Goal: Task Accomplishment & Management: Complete application form

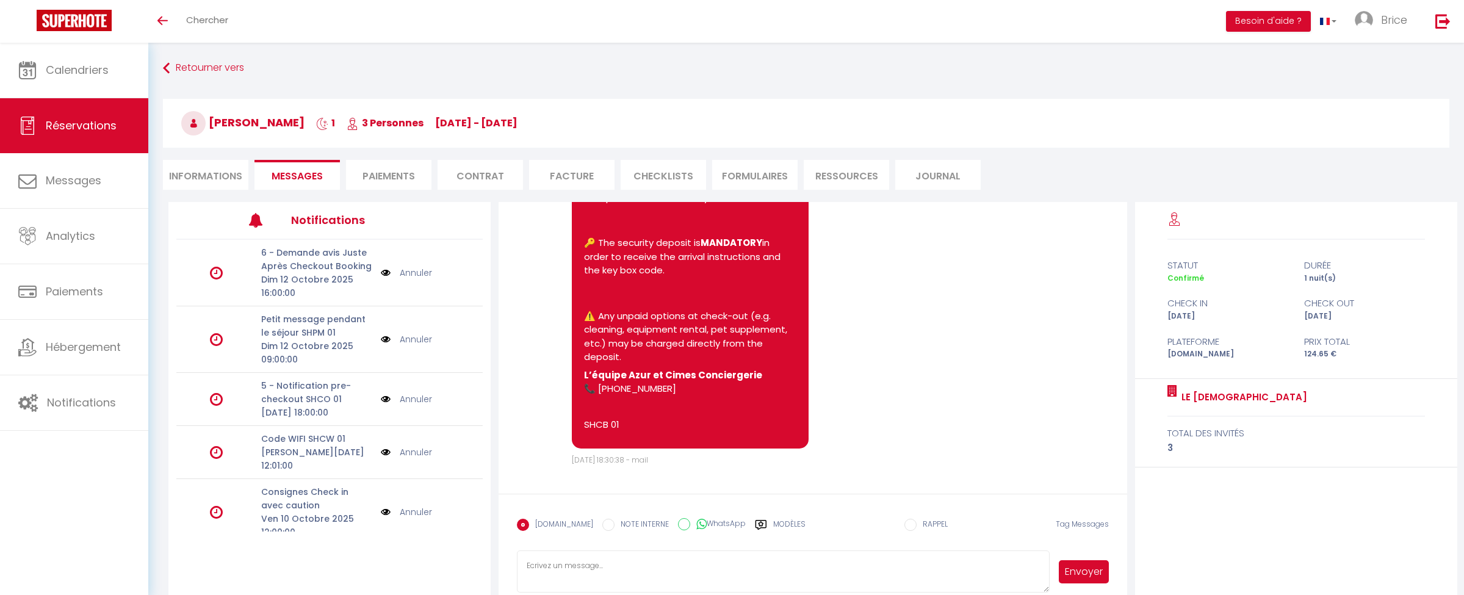
scroll to position [43, 0]
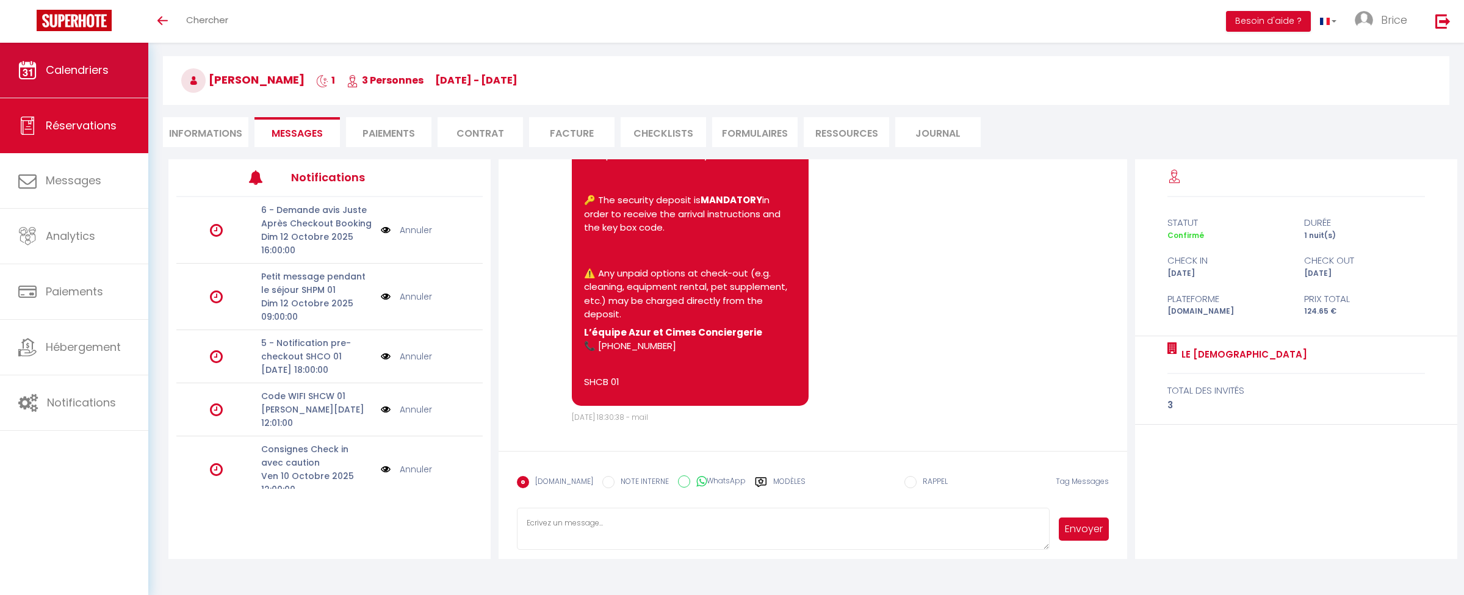
click at [67, 70] on span "Calendriers" at bounding box center [77, 69] width 63 height 15
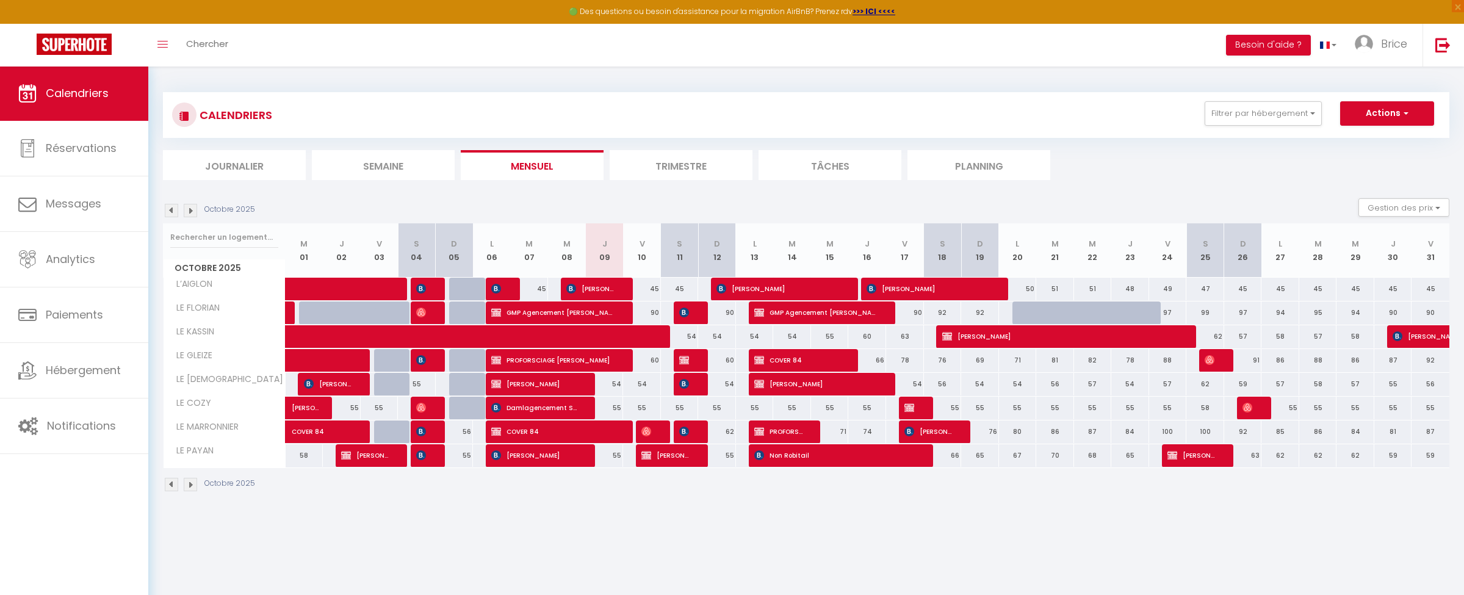
click at [192, 208] on img at bounding box center [190, 210] width 13 height 13
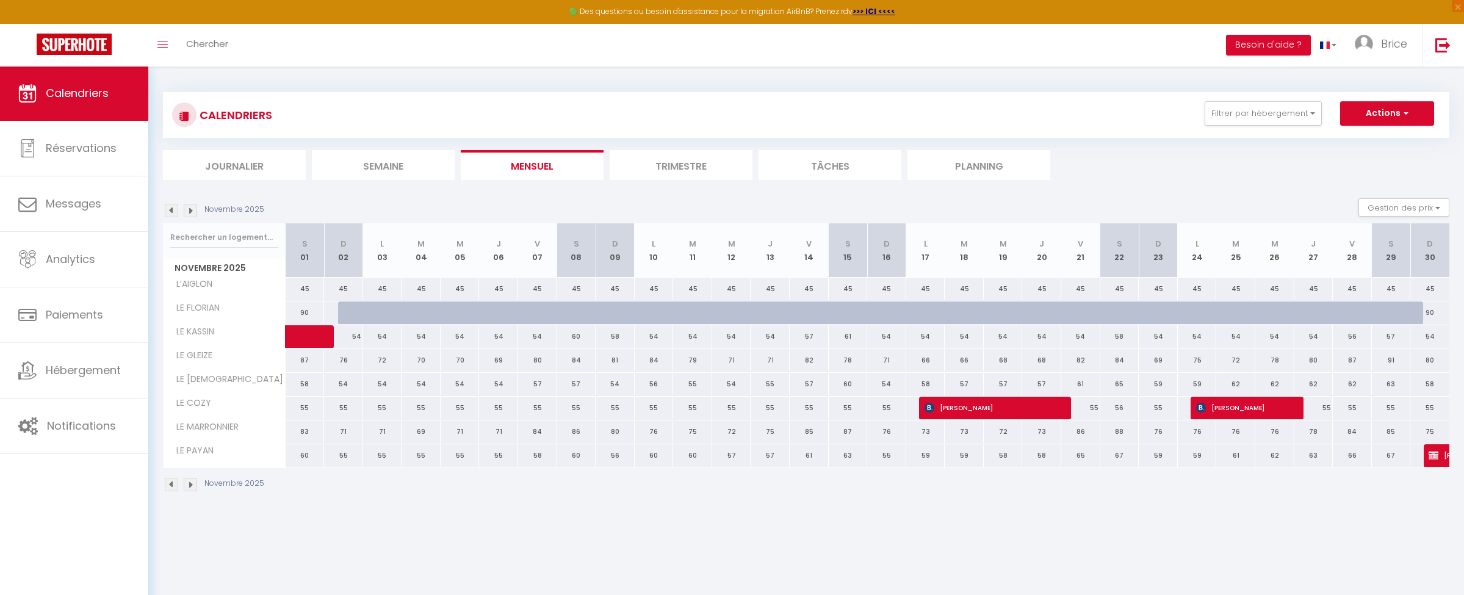
click at [1406, 115] on span "button" at bounding box center [1404, 113] width 7 height 12
click at [1375, 139] on link "Nouvelle réservation" at bounding box center [1374, 141] width 106 height 18
select select
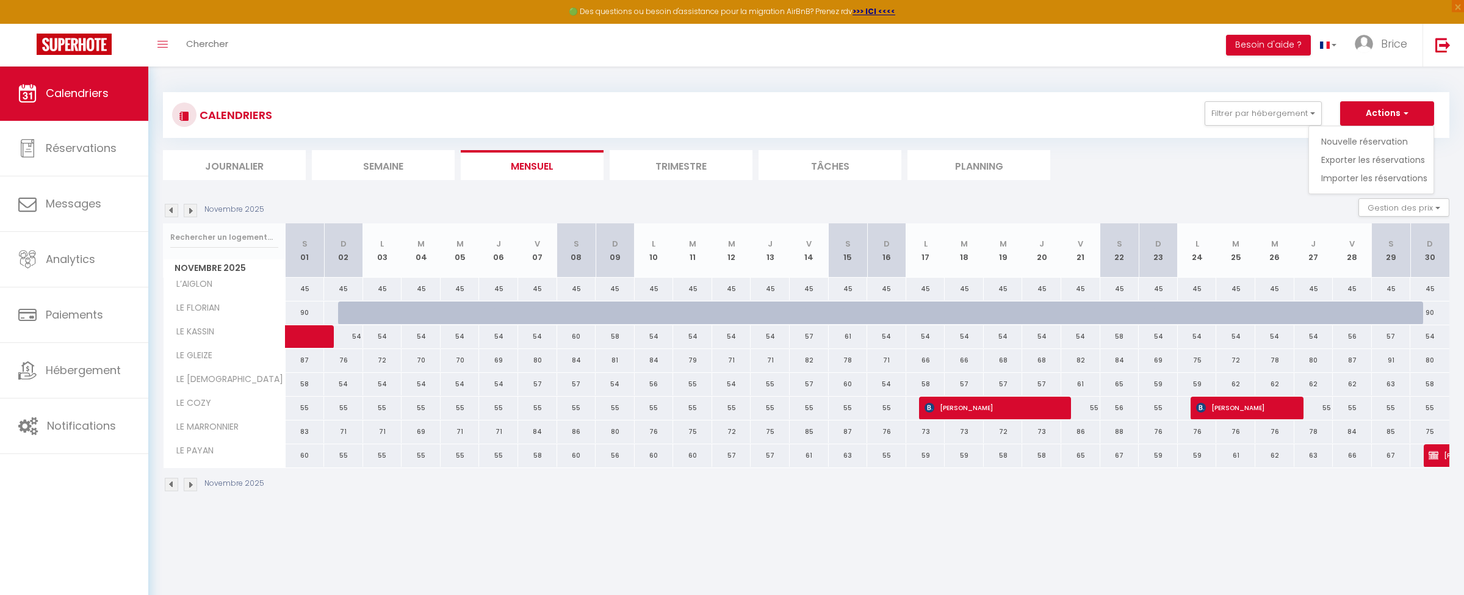
select select
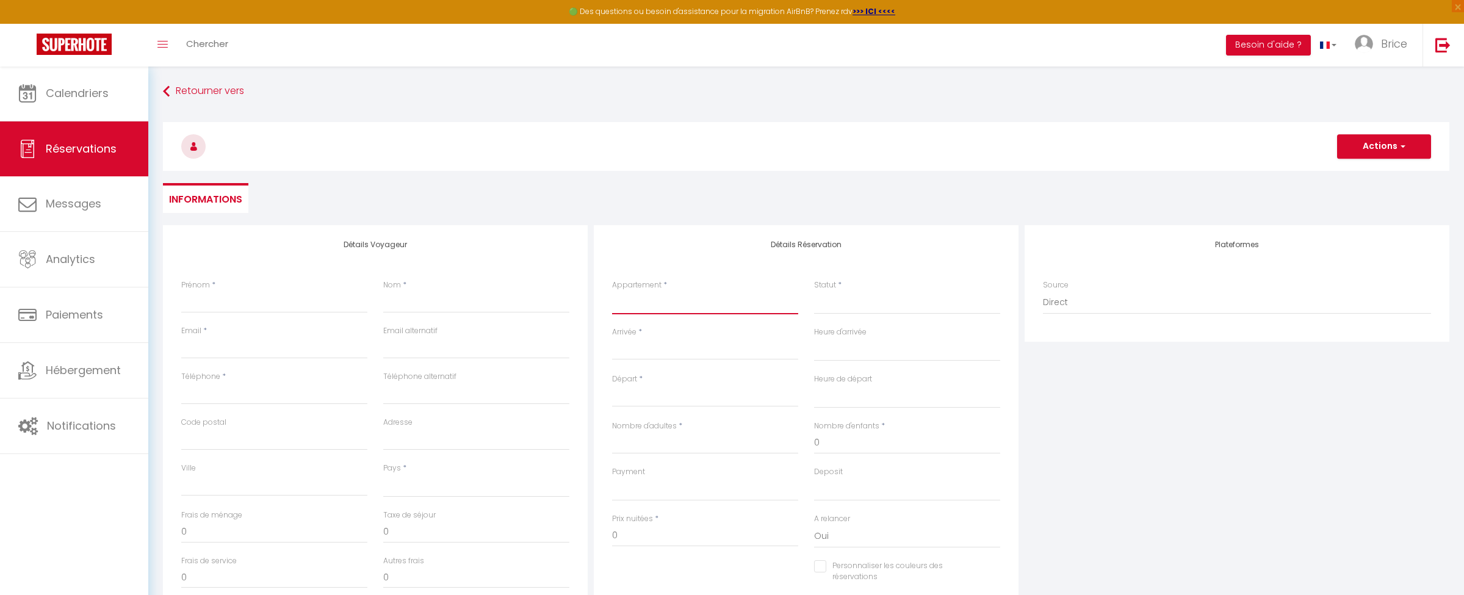
select select "75980"
select select
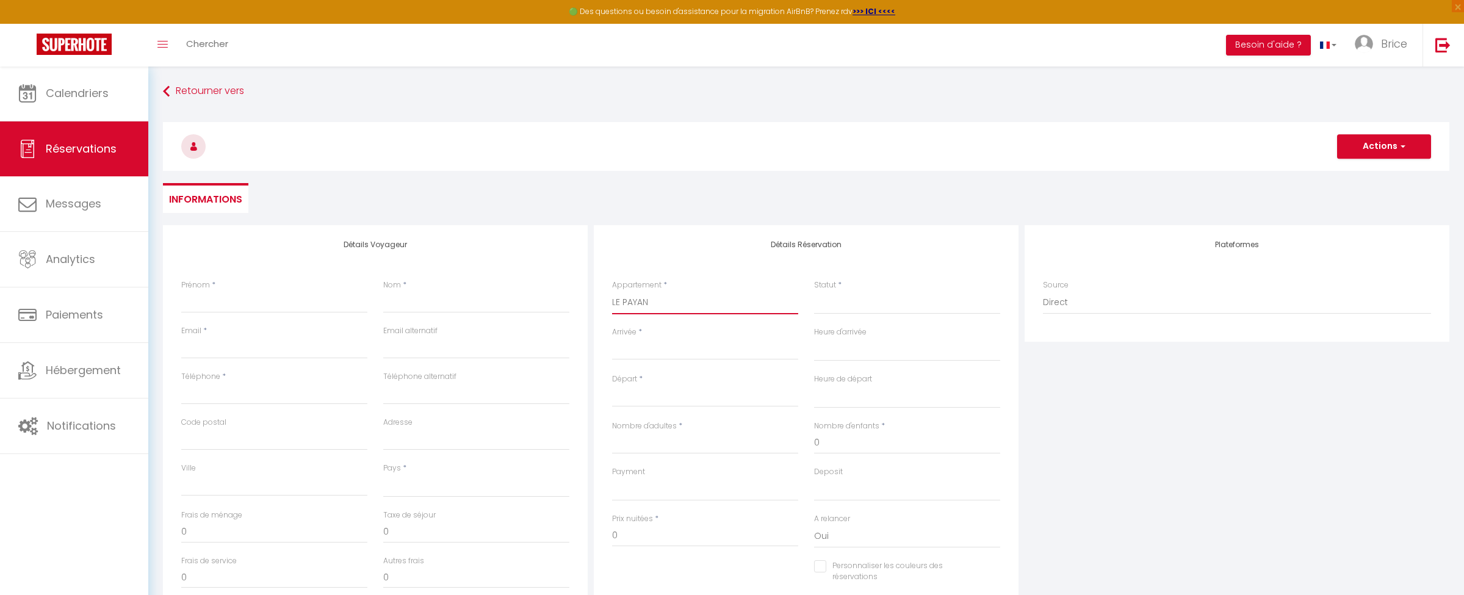
select select
checkbox input "false"
select select
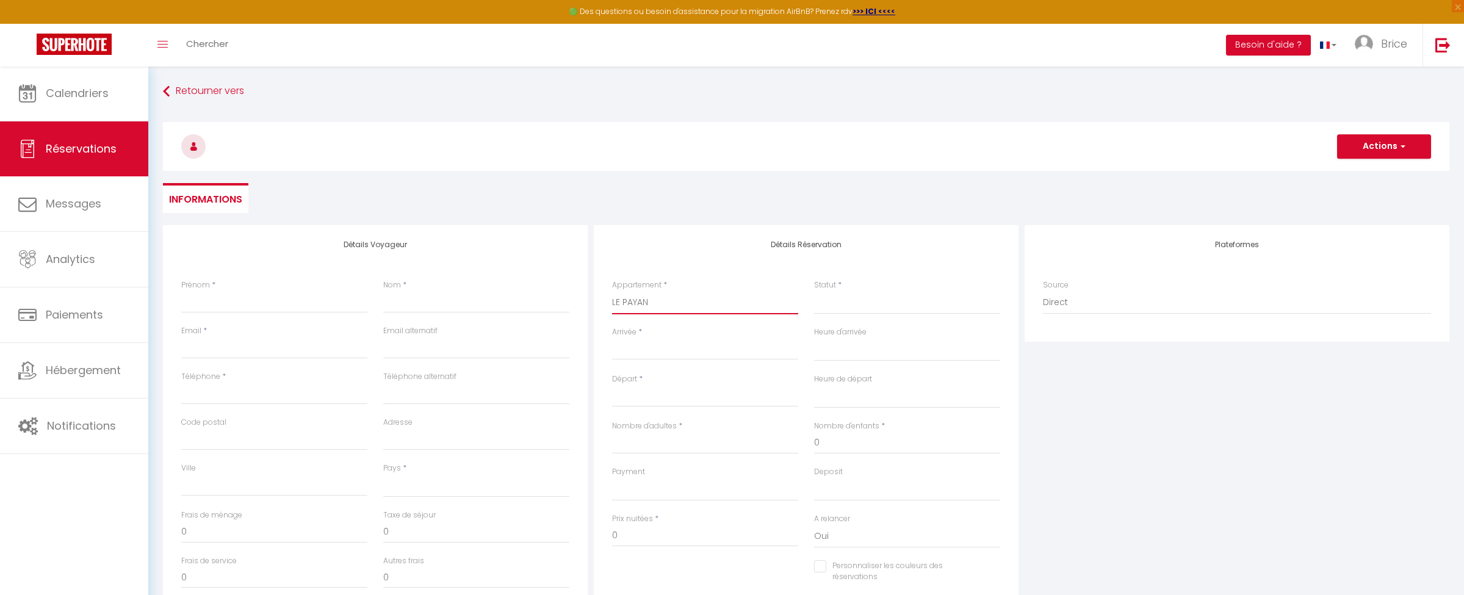
select select
checkbox input "false"
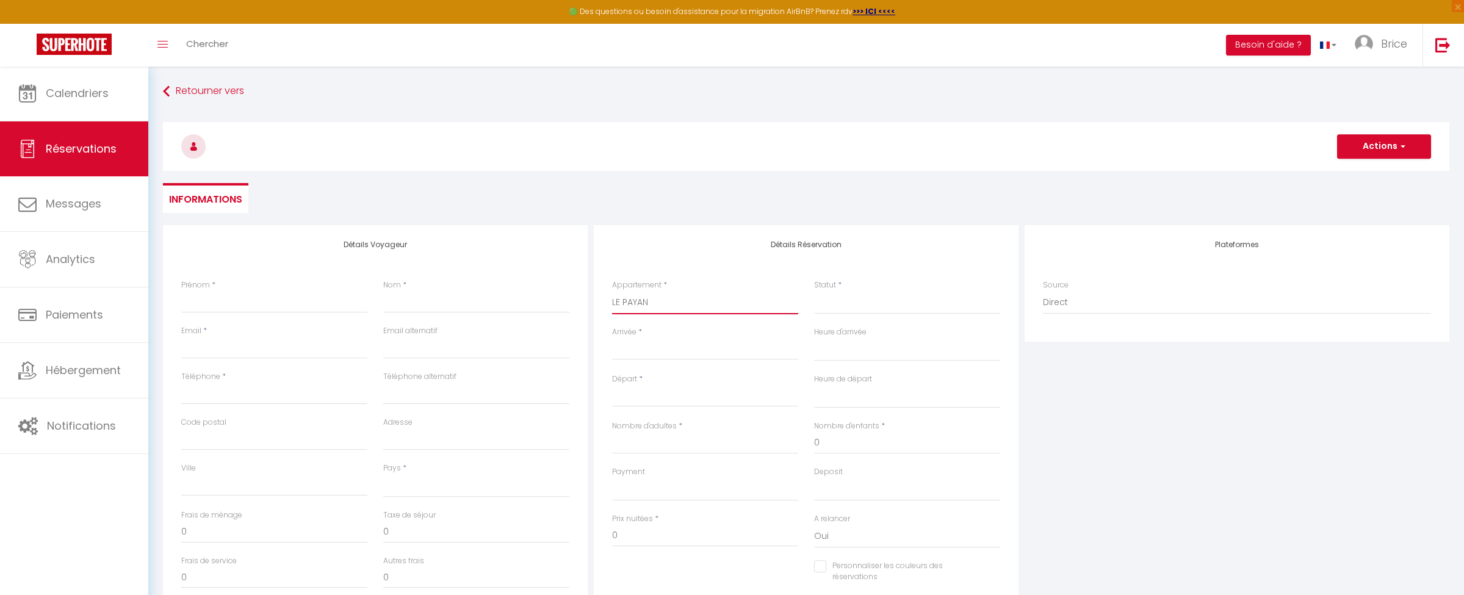
click at [657, 347] on input "Arrivée" at bounding box center [705, 350] width 186 height 16
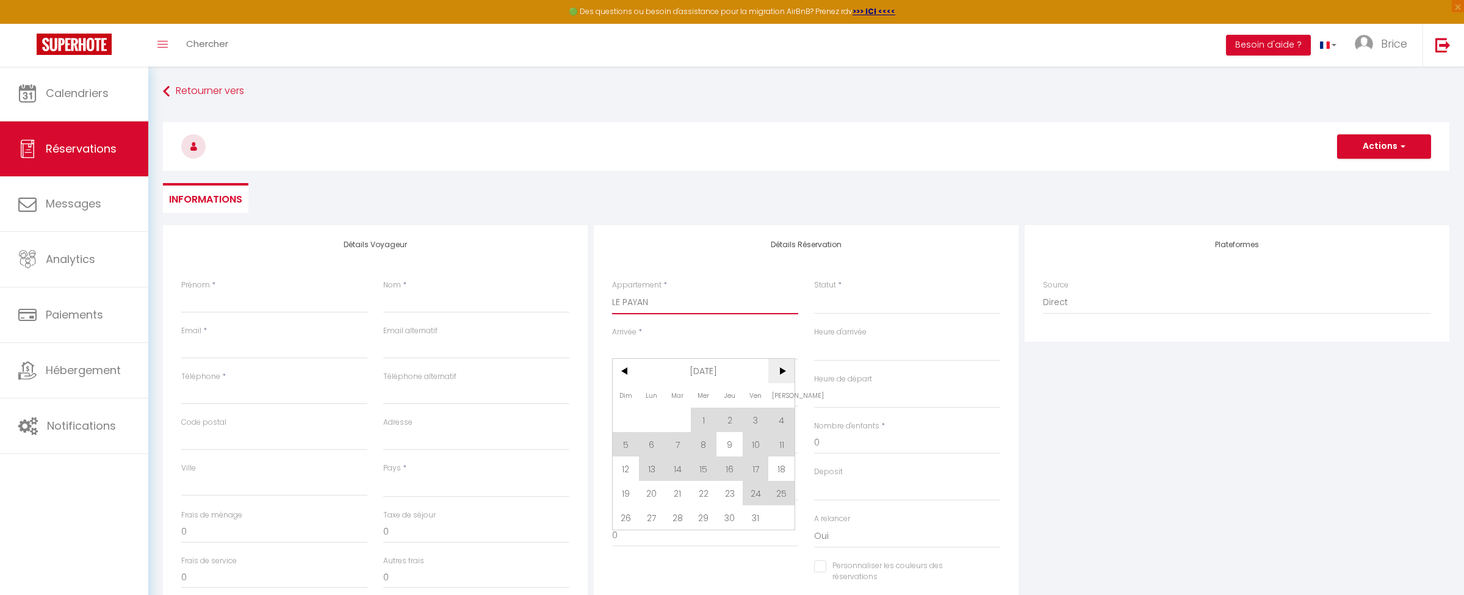
click at [776, 374] on span ">" at bounding box center [781, 371] width 26 height 24
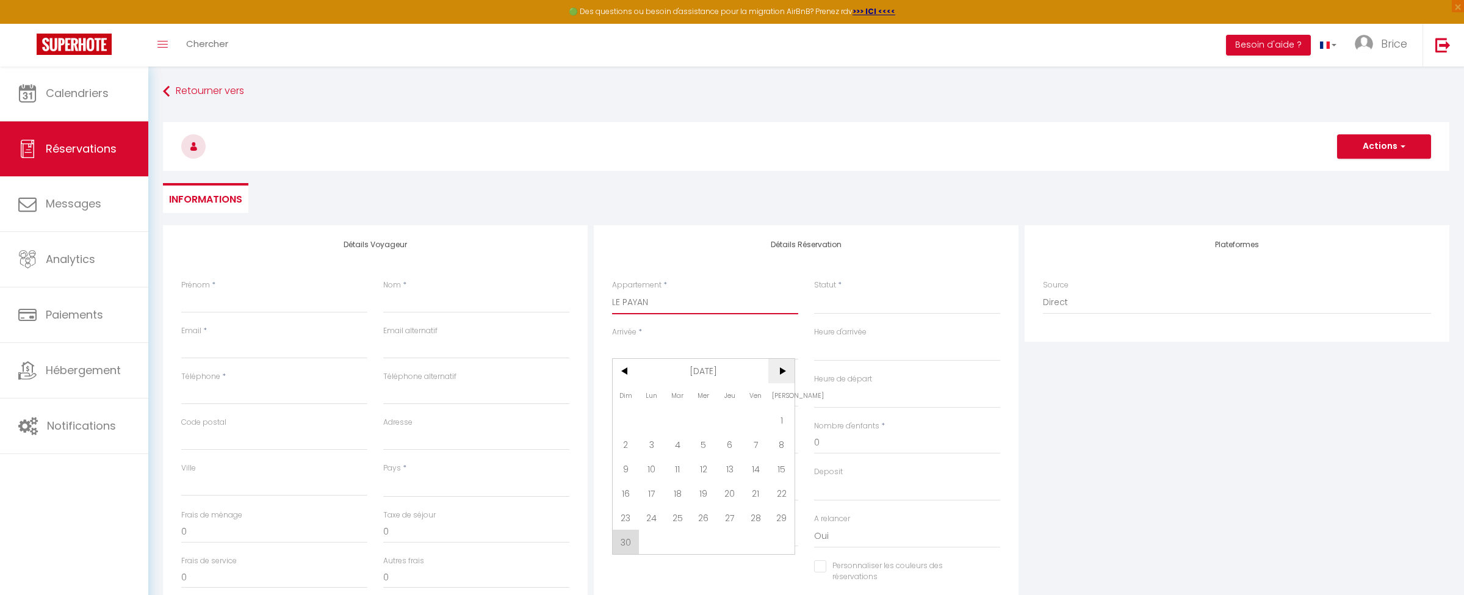
click at [776, 374] on span ">" at bounding box center [781, 371] width 26 height 24
click at [730, 419] on span "4" at bounding box center [730, 420] width 26 height 24
select select
type input "Jeu 04 Décembre 2025"
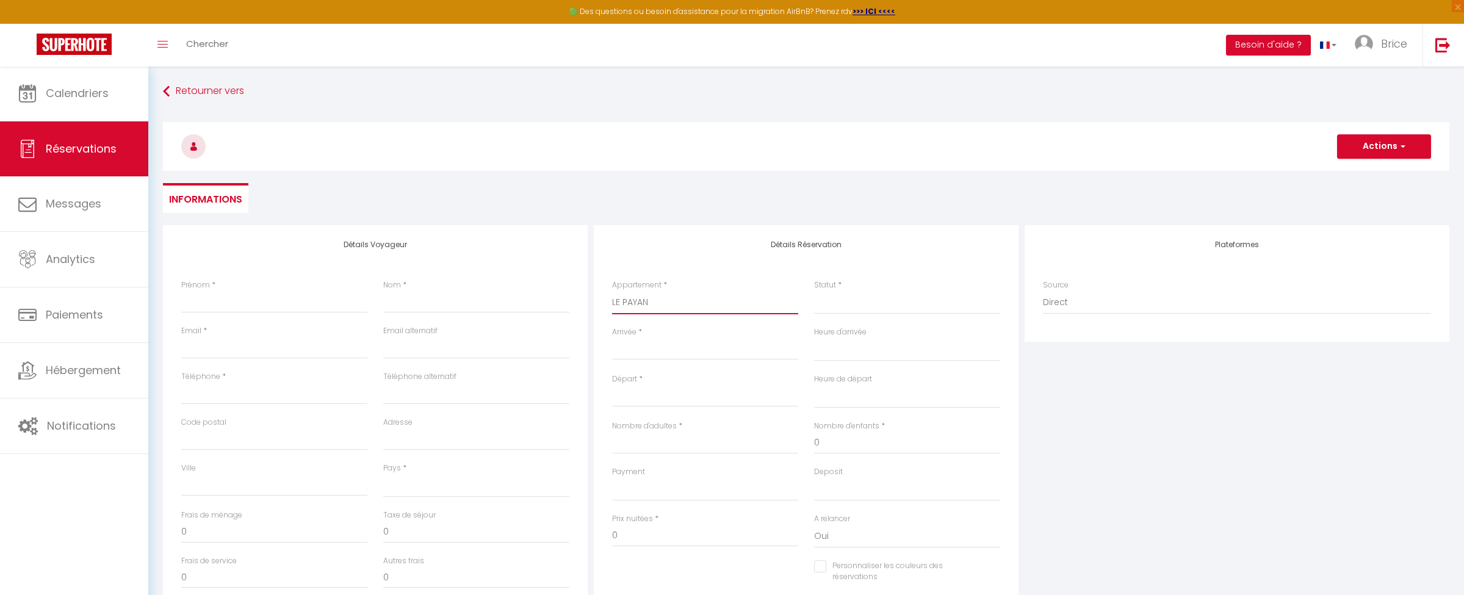
select select
type input "Ven 05 Décembre 2025"
select select
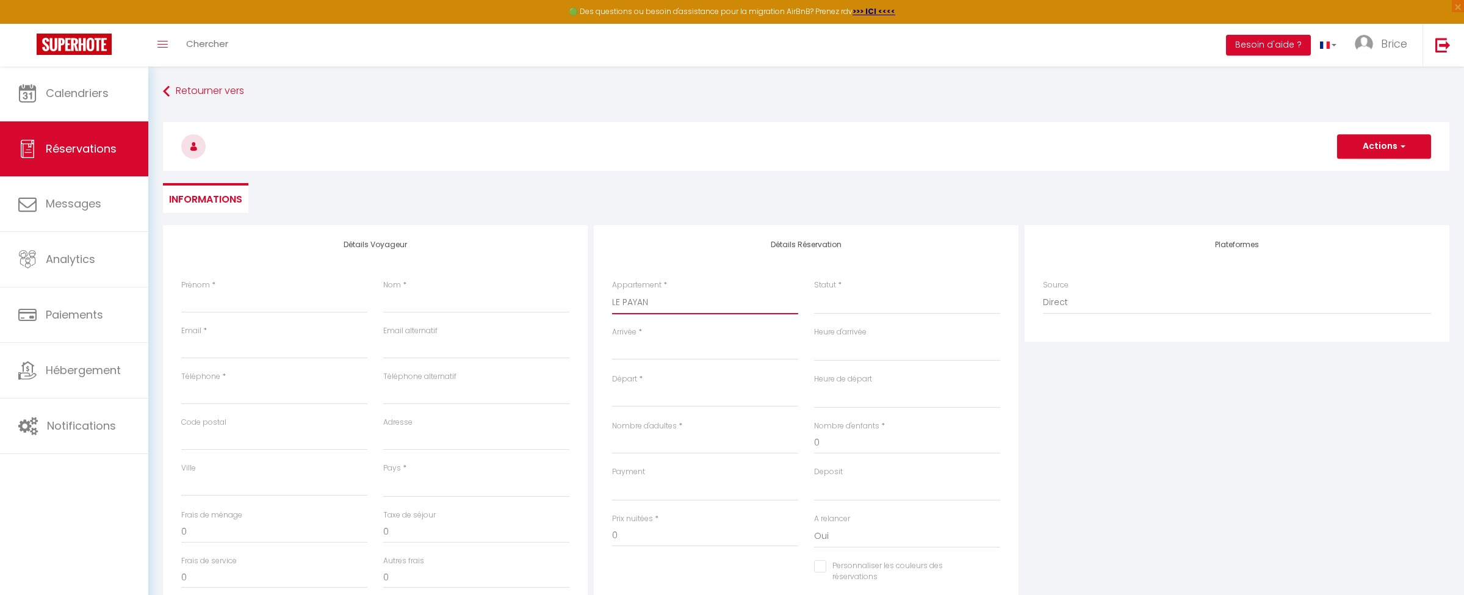
checkbox input "false"
click at [727, 392] on input "Ven 05 Décembre 2025" at bounding box center [705, 397] width 186 height 16
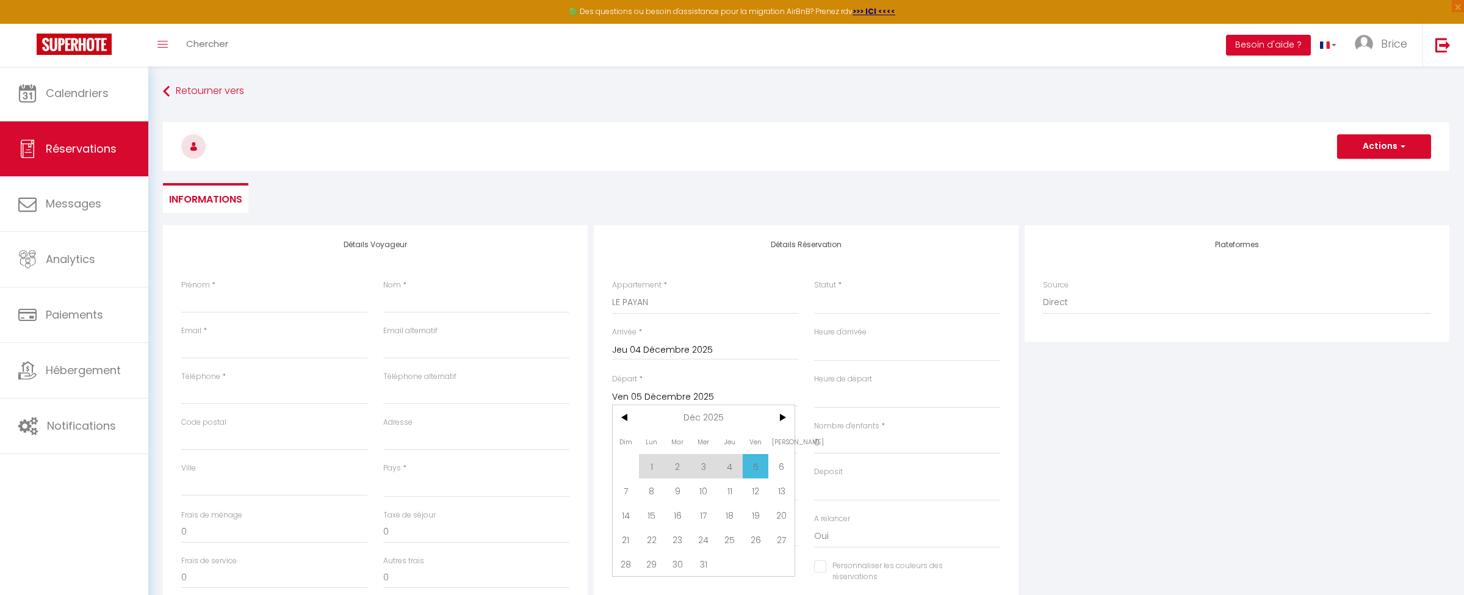
click at [682, 566] on span "30" at bounding box center [678, 564] width 26 height 24
select select
type input "[DATE]"
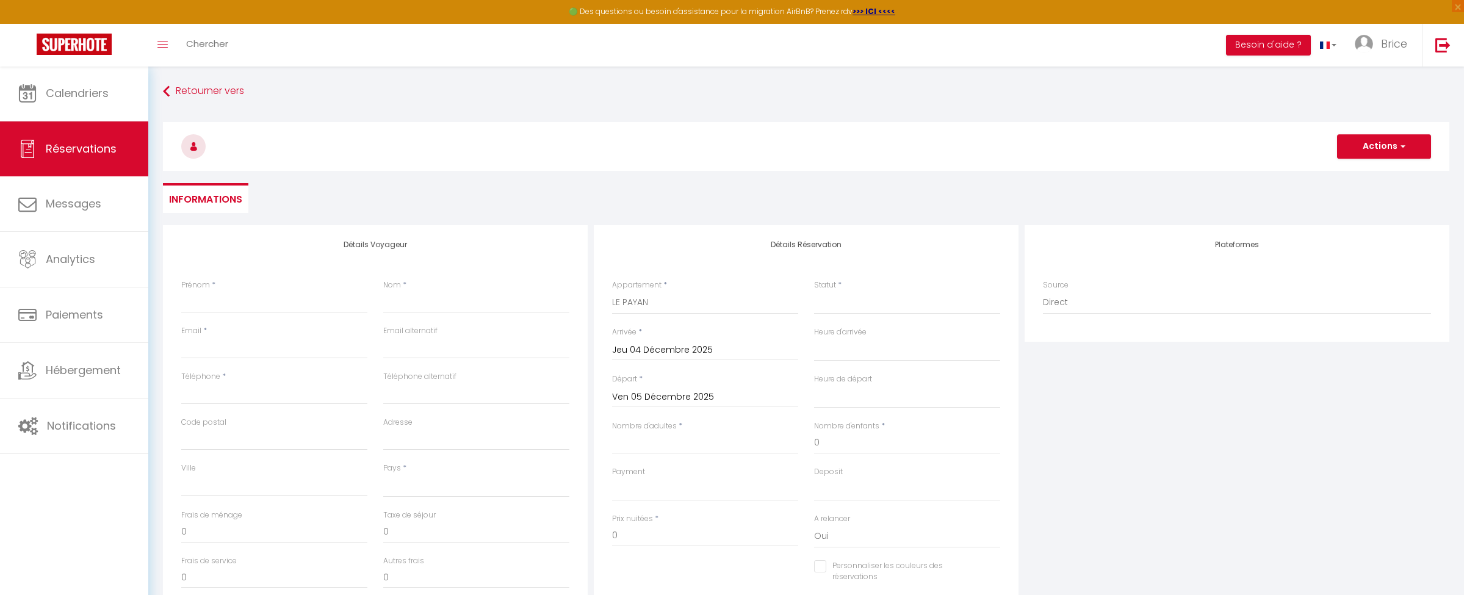
select select
checkbox input "false"
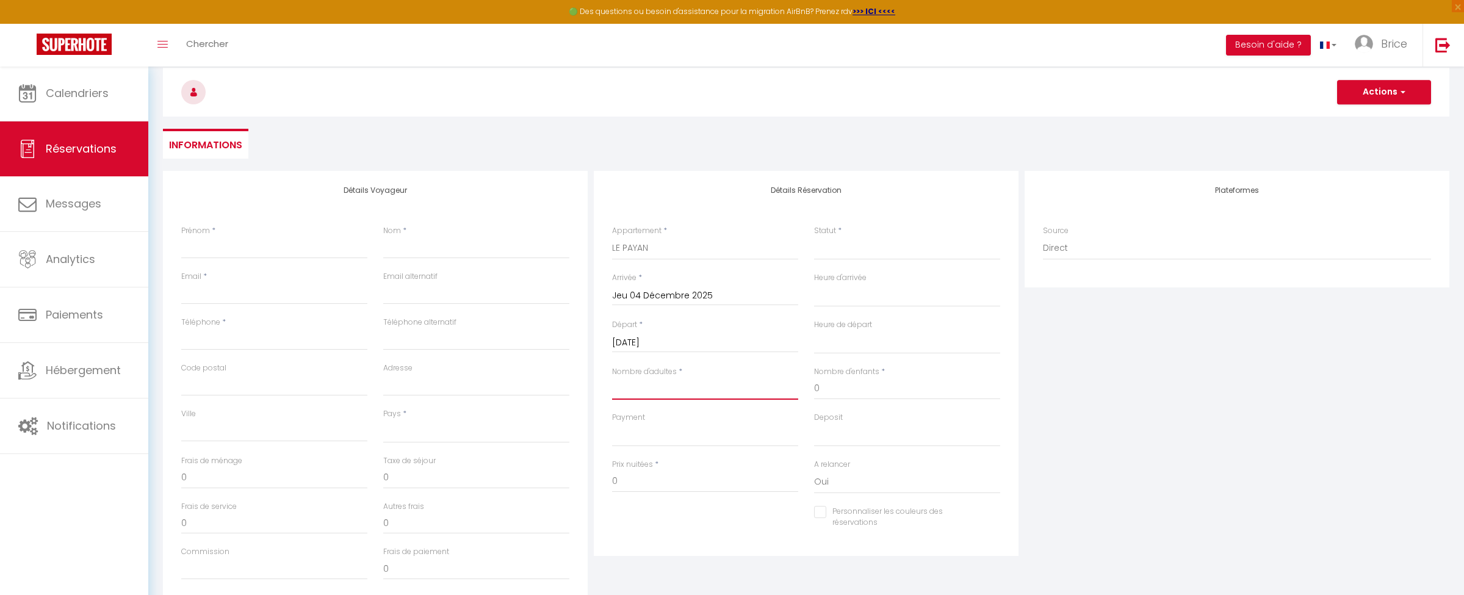
scroll to position [54, 0]
type input "2"
select select
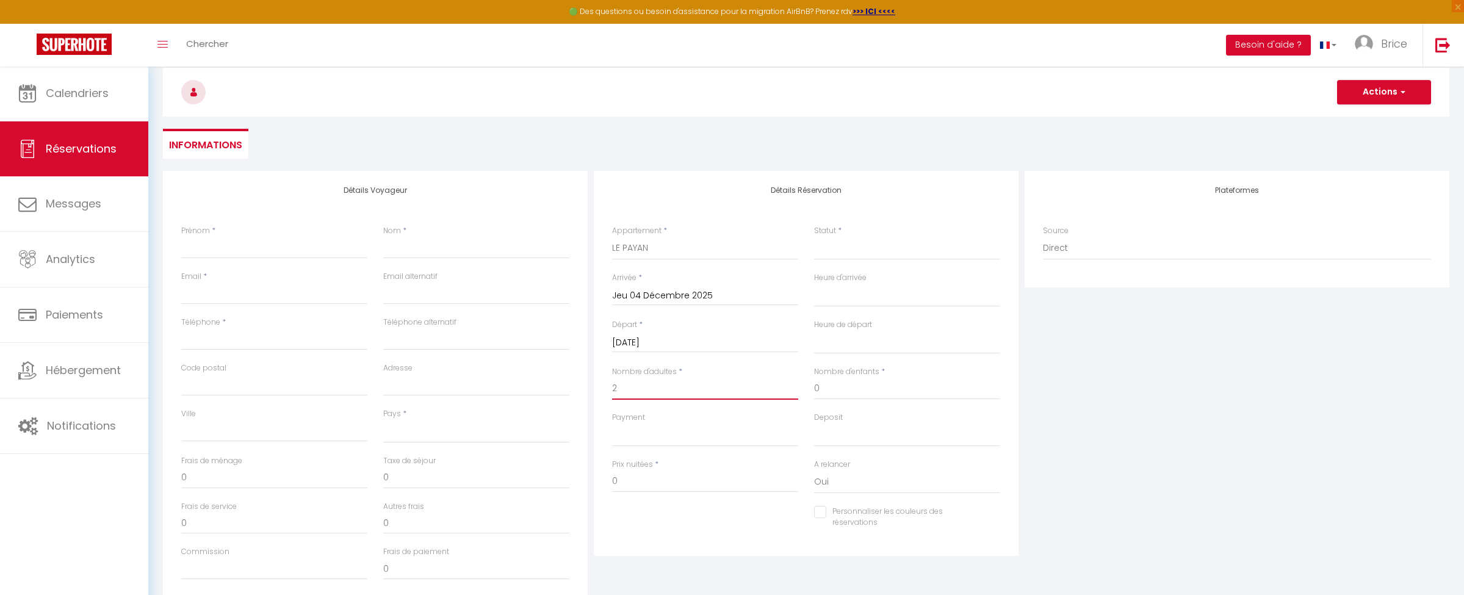
select select
checkbox input "false"
select select
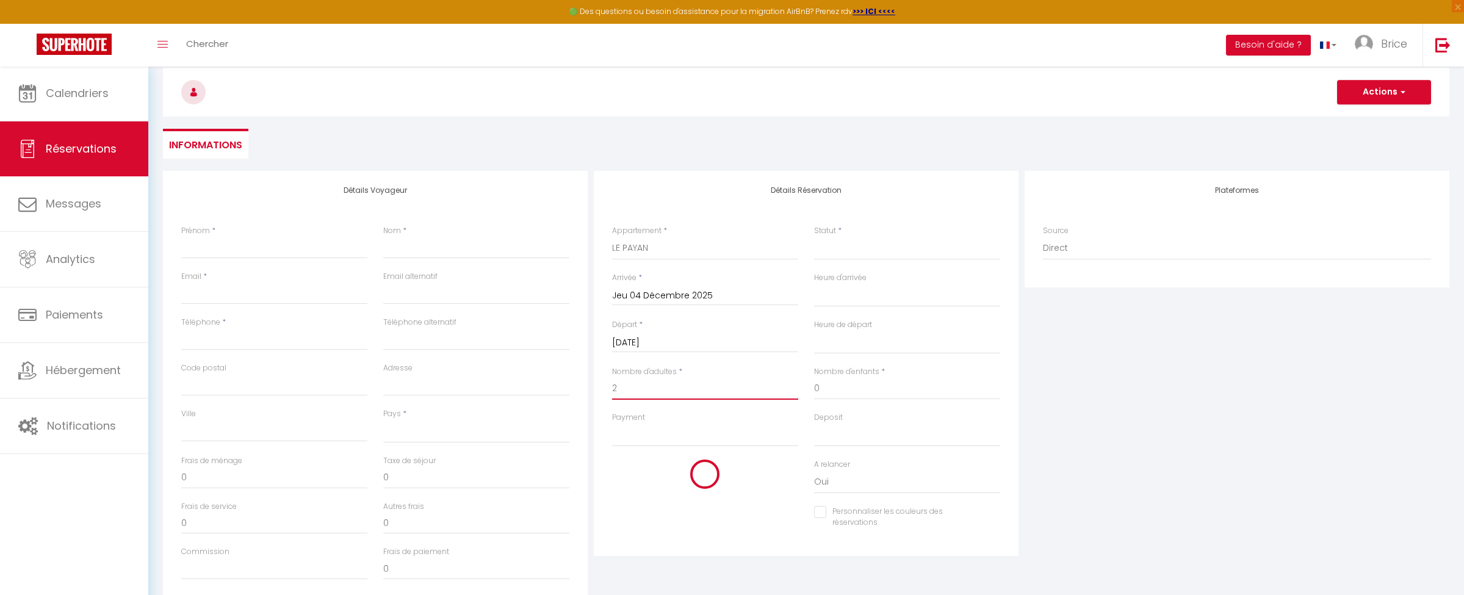
type input "45"
type input "57.2"
select select
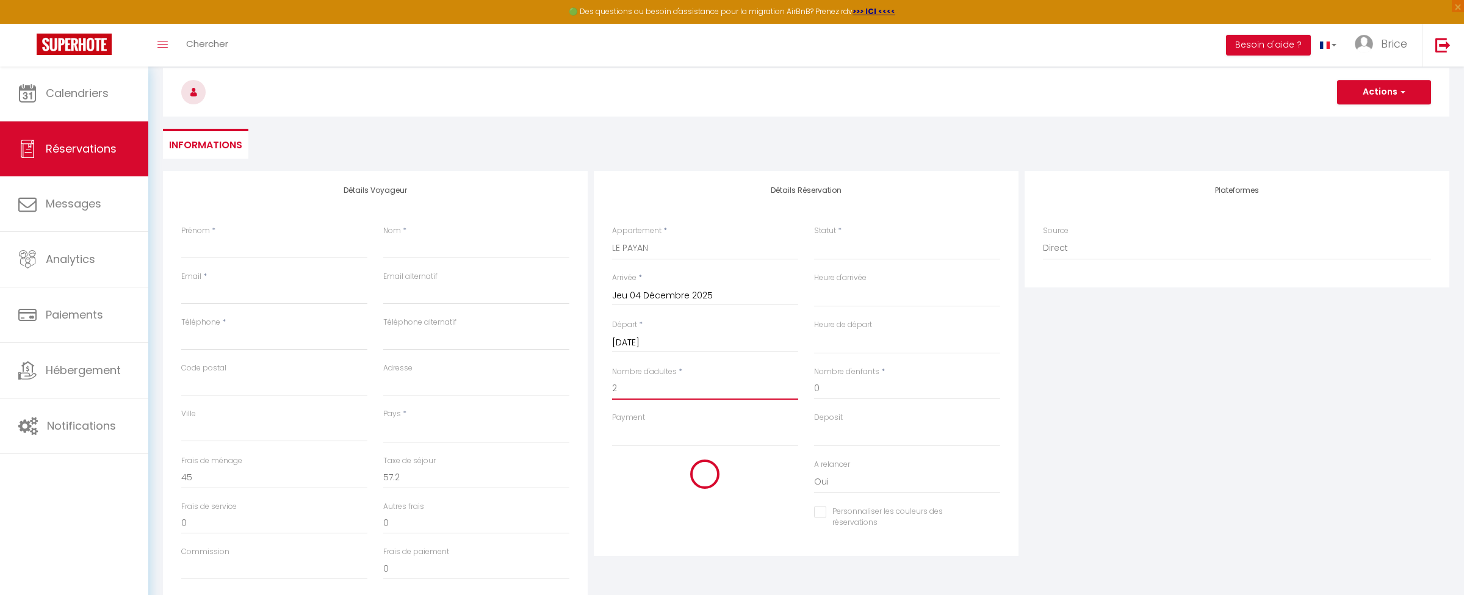
select select
type input "2194"
checkbox input "false"
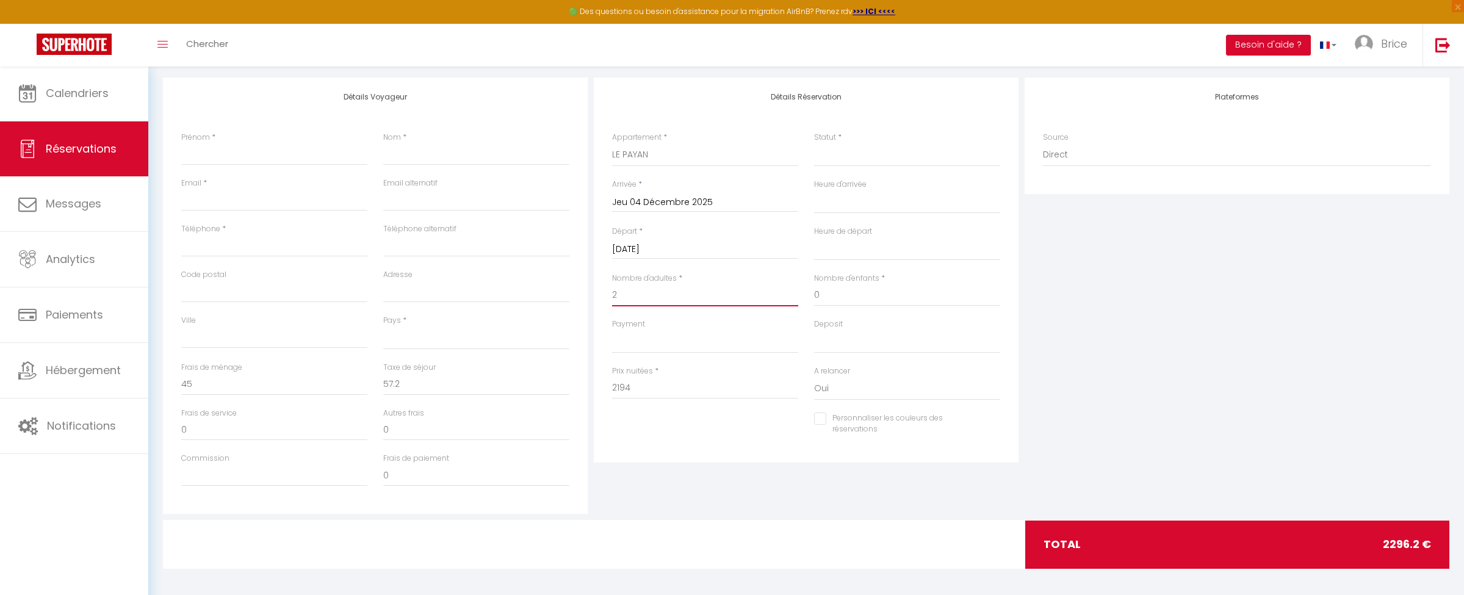
scroll to position [147, 0]
